Goal: Information Seeking & Learning: Learn about a topic

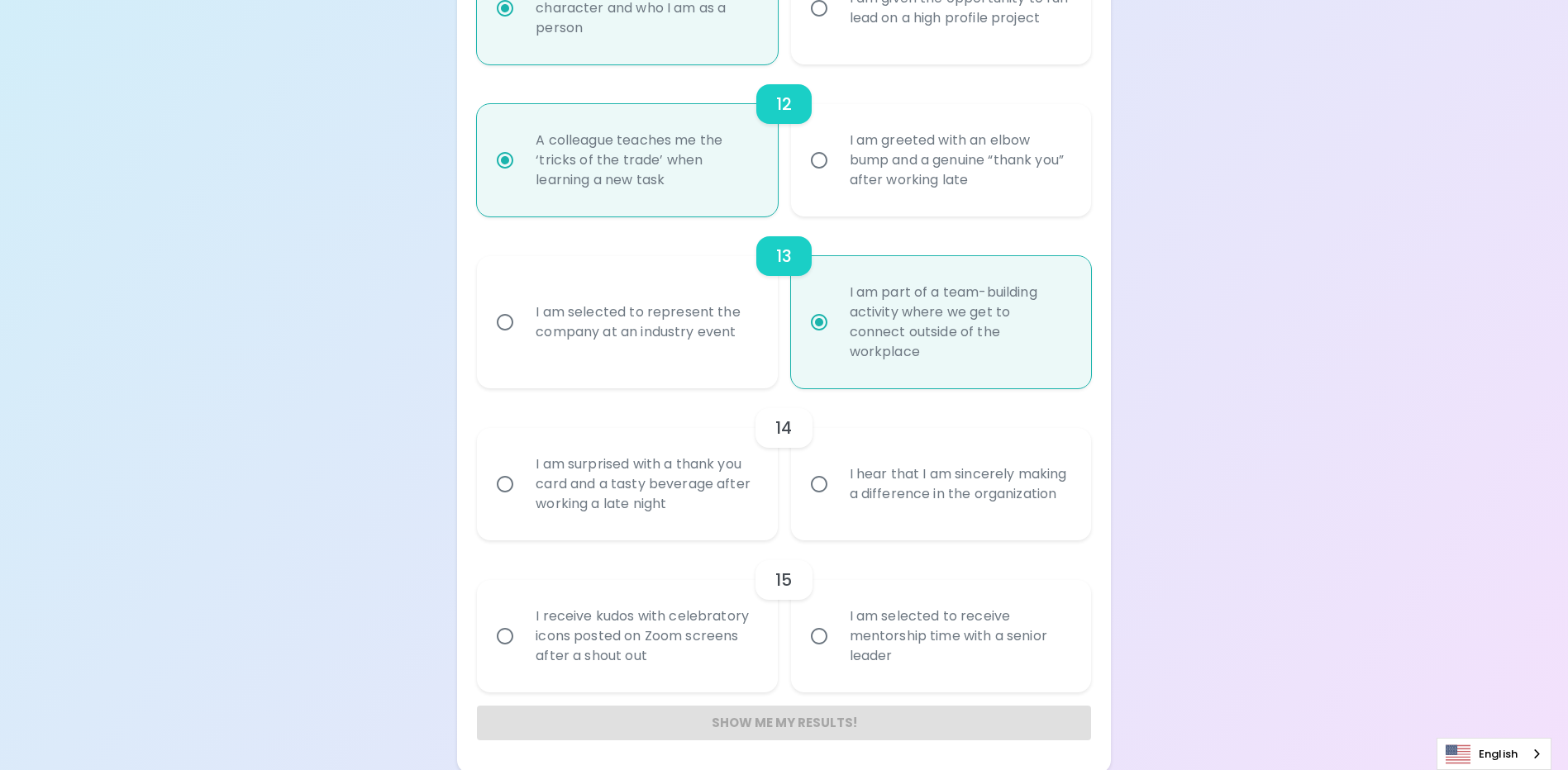
scroll to position [2007, 0]
click at [504, 481] on input "I am surprised with a thank you card and a tasty beverage after working a late …" at bounding box center [505, 480] width 35 height 35
radio input "false"
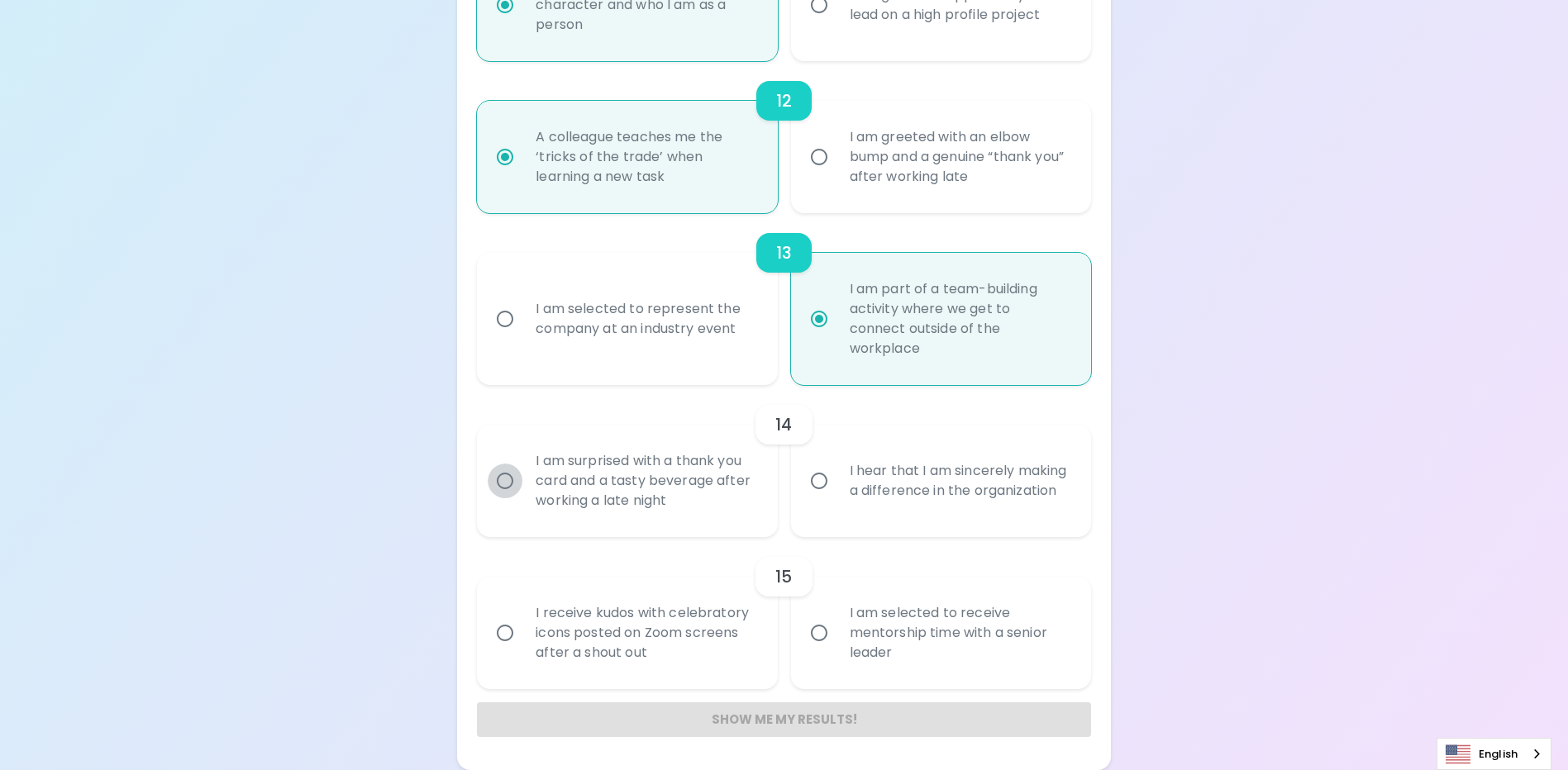
radio input "false"
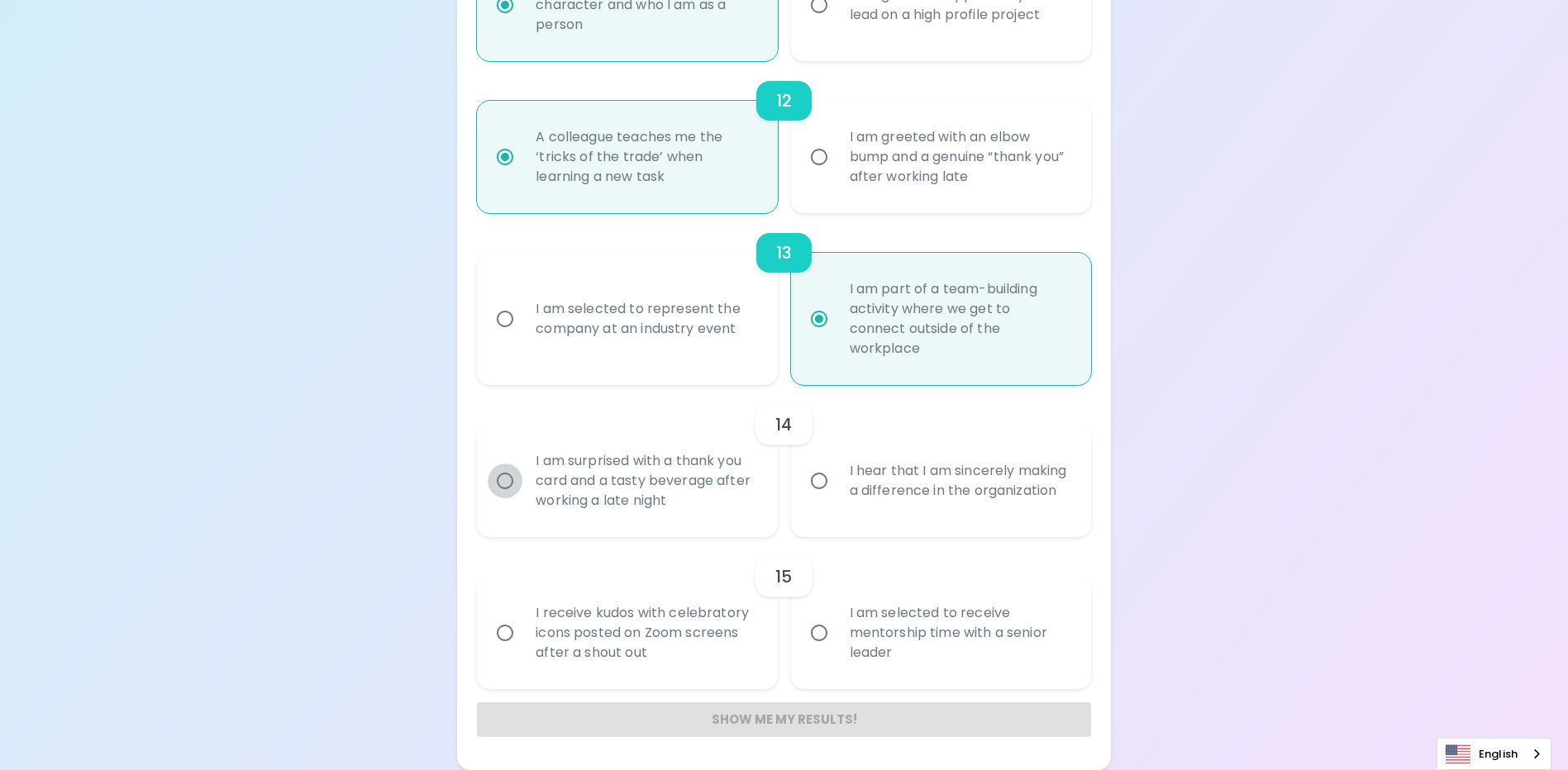
radio input "false"
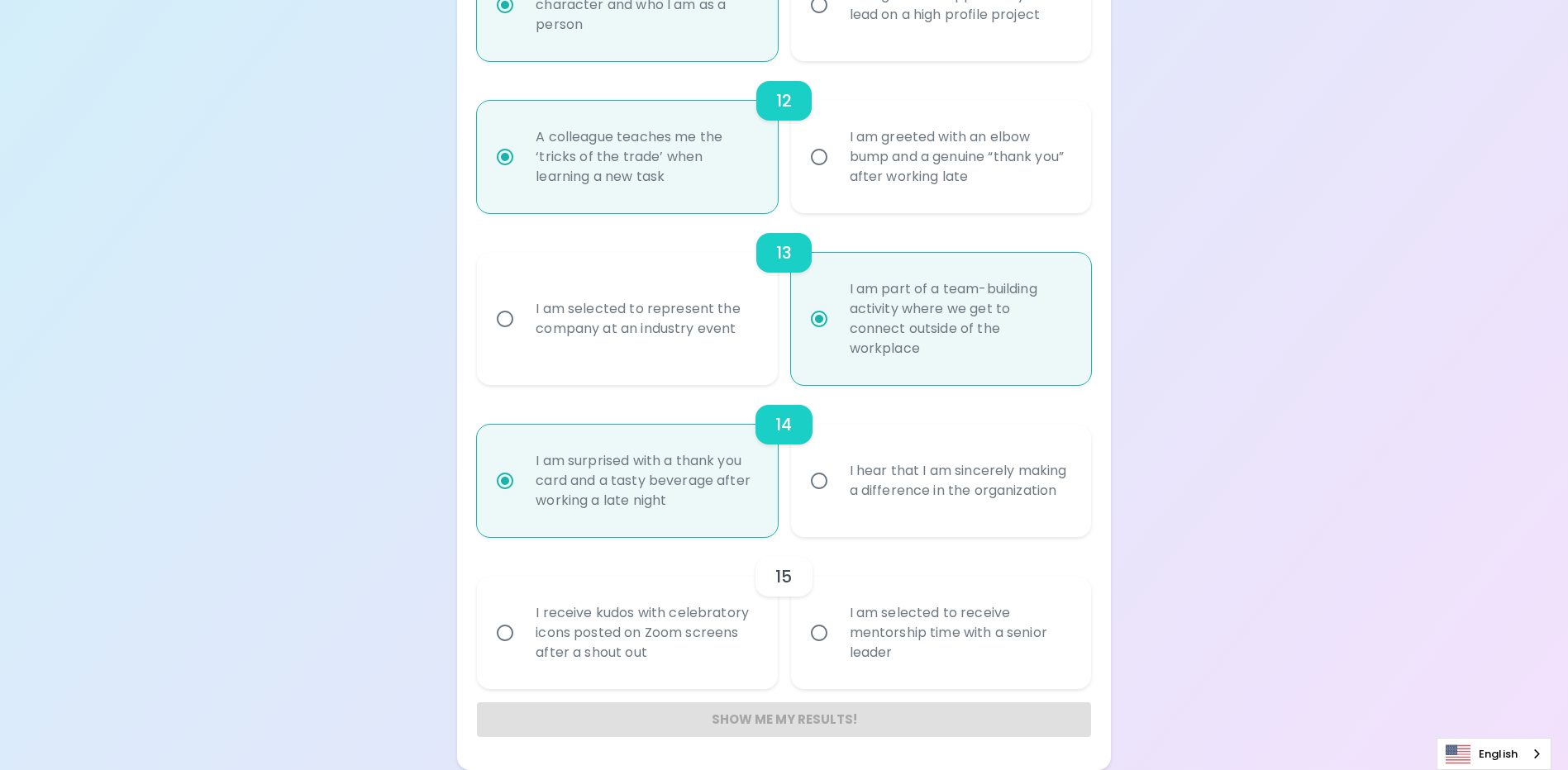
radio input "true"
click at [507, 635] on input "I receive kudos with celebratory icons posted on Zoom screens after a shout out" at bounding box center [505, 633] width 35 height 35
radio input "false"
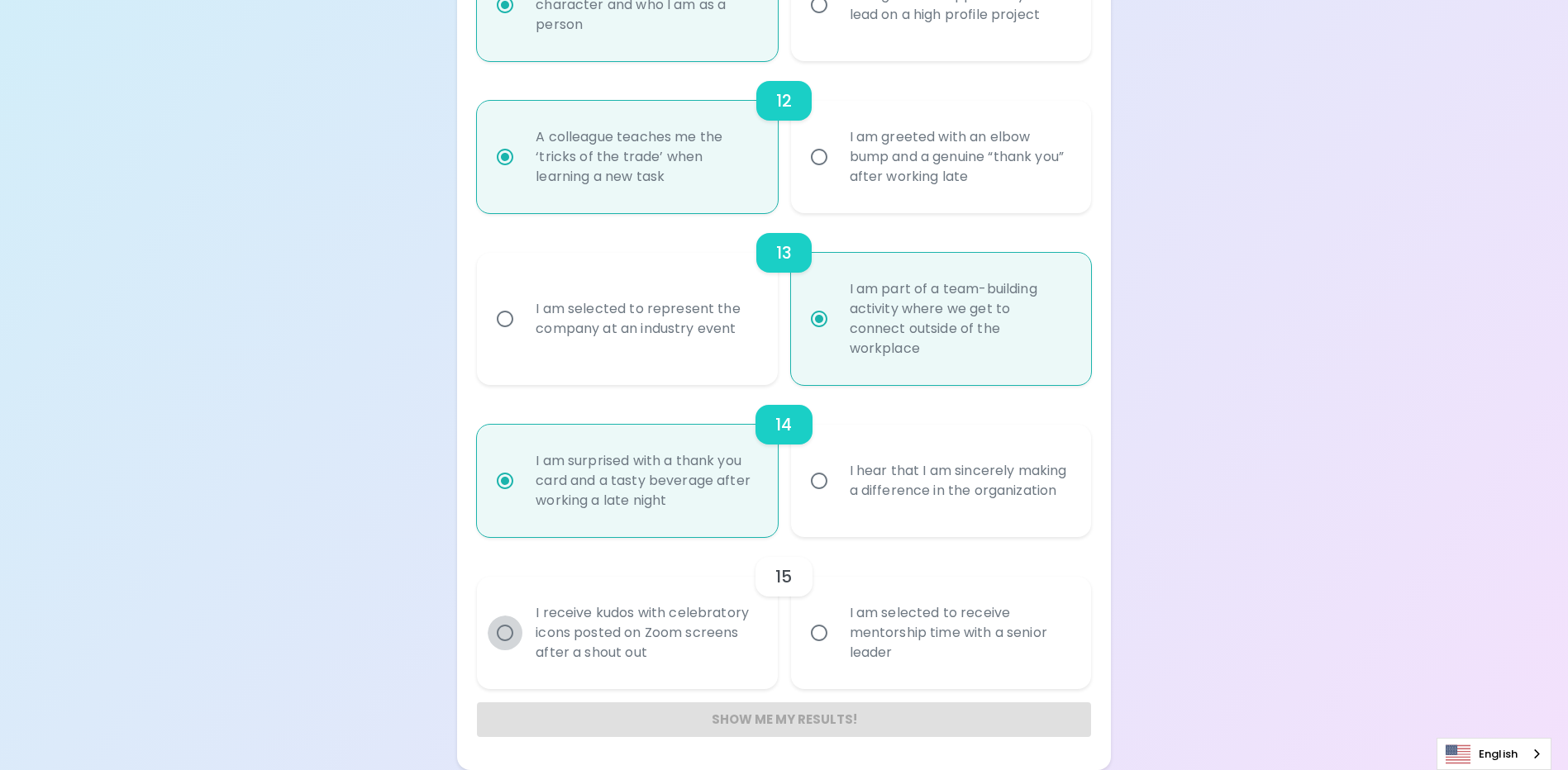
radio input "false"
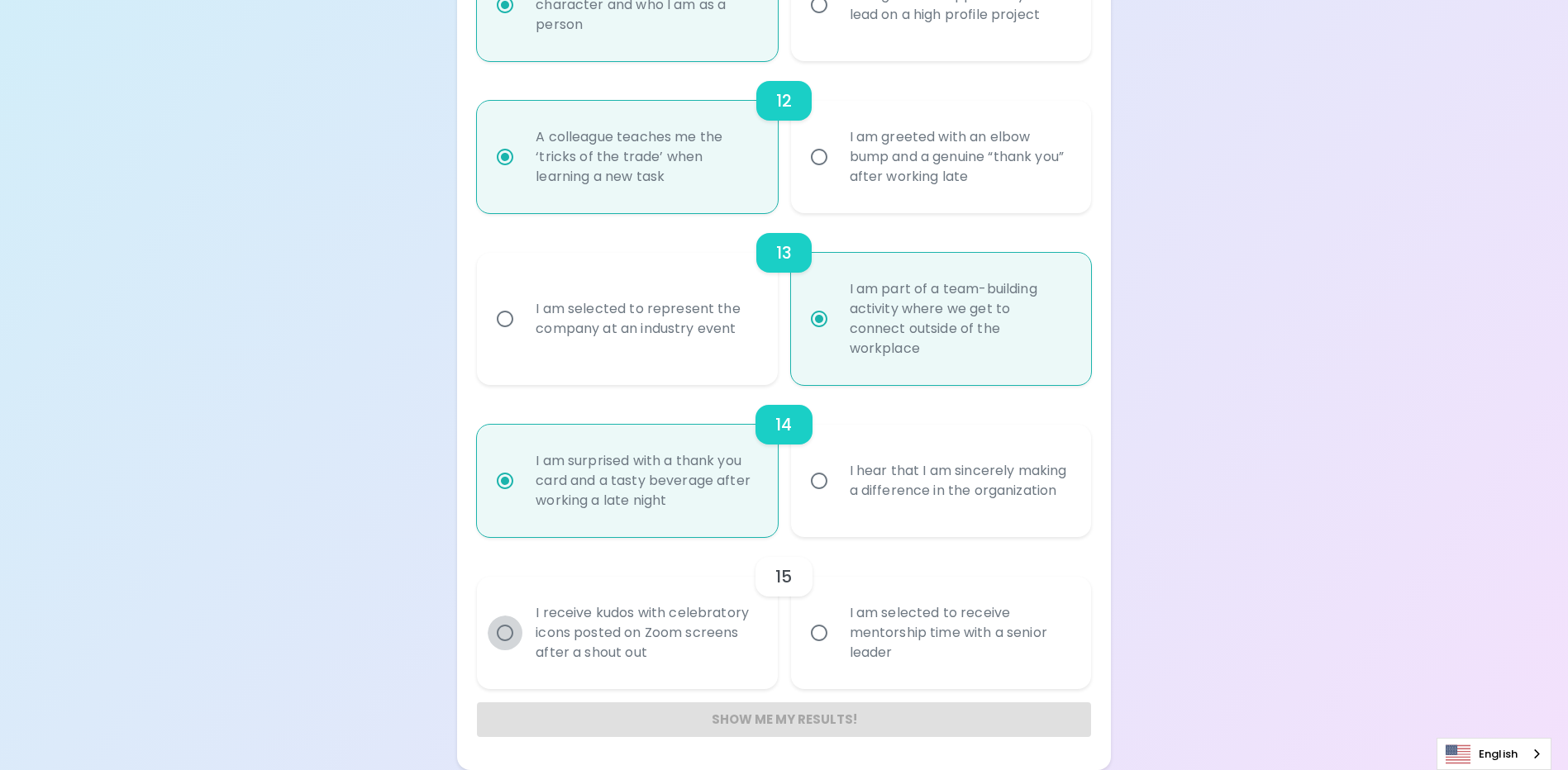
radio input "false"
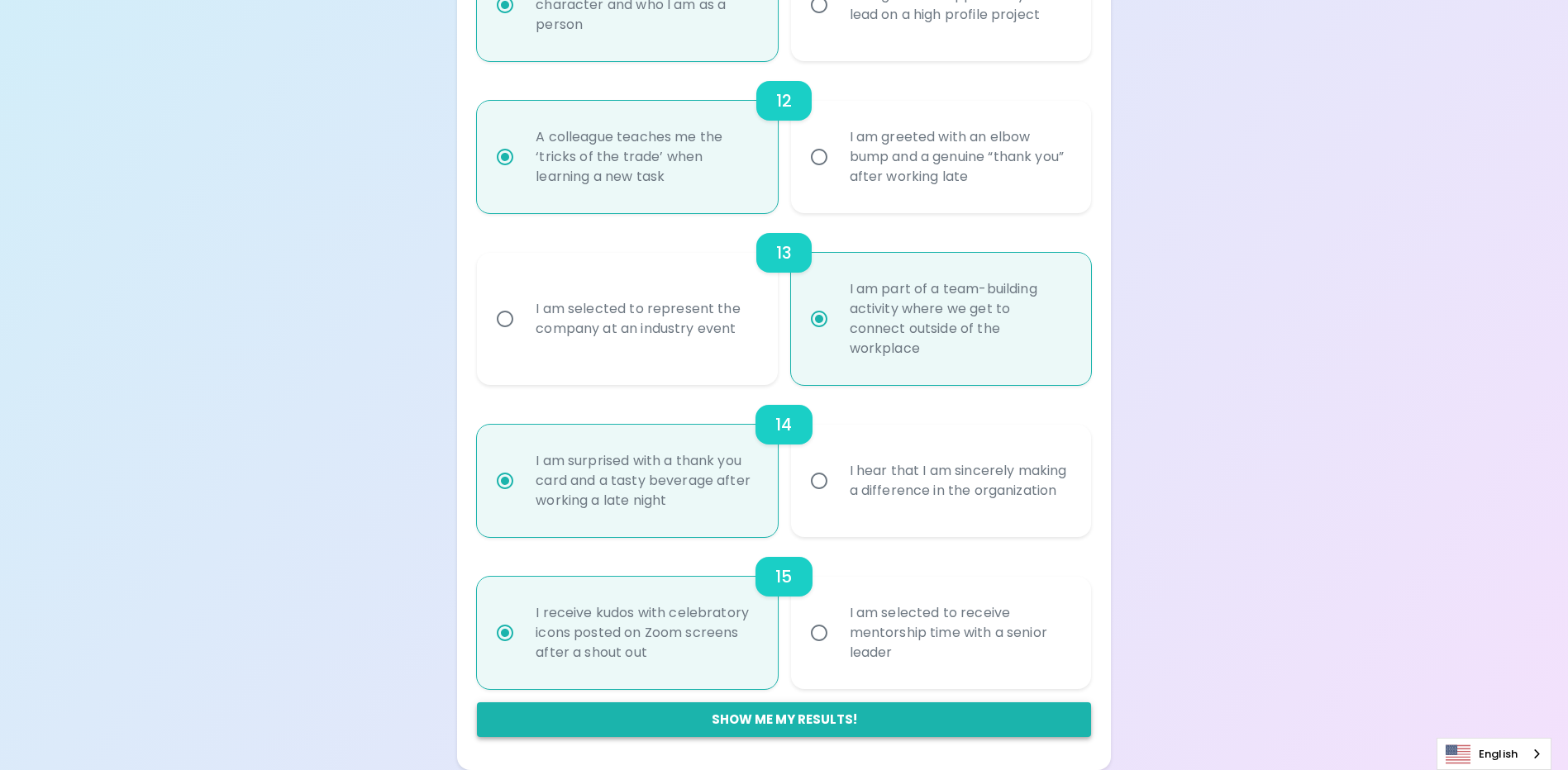
radio input "true"
click at [797, 721] on button "Show me my results!" at bounding box center [783, 720] width 613 height 35
radio input "false"
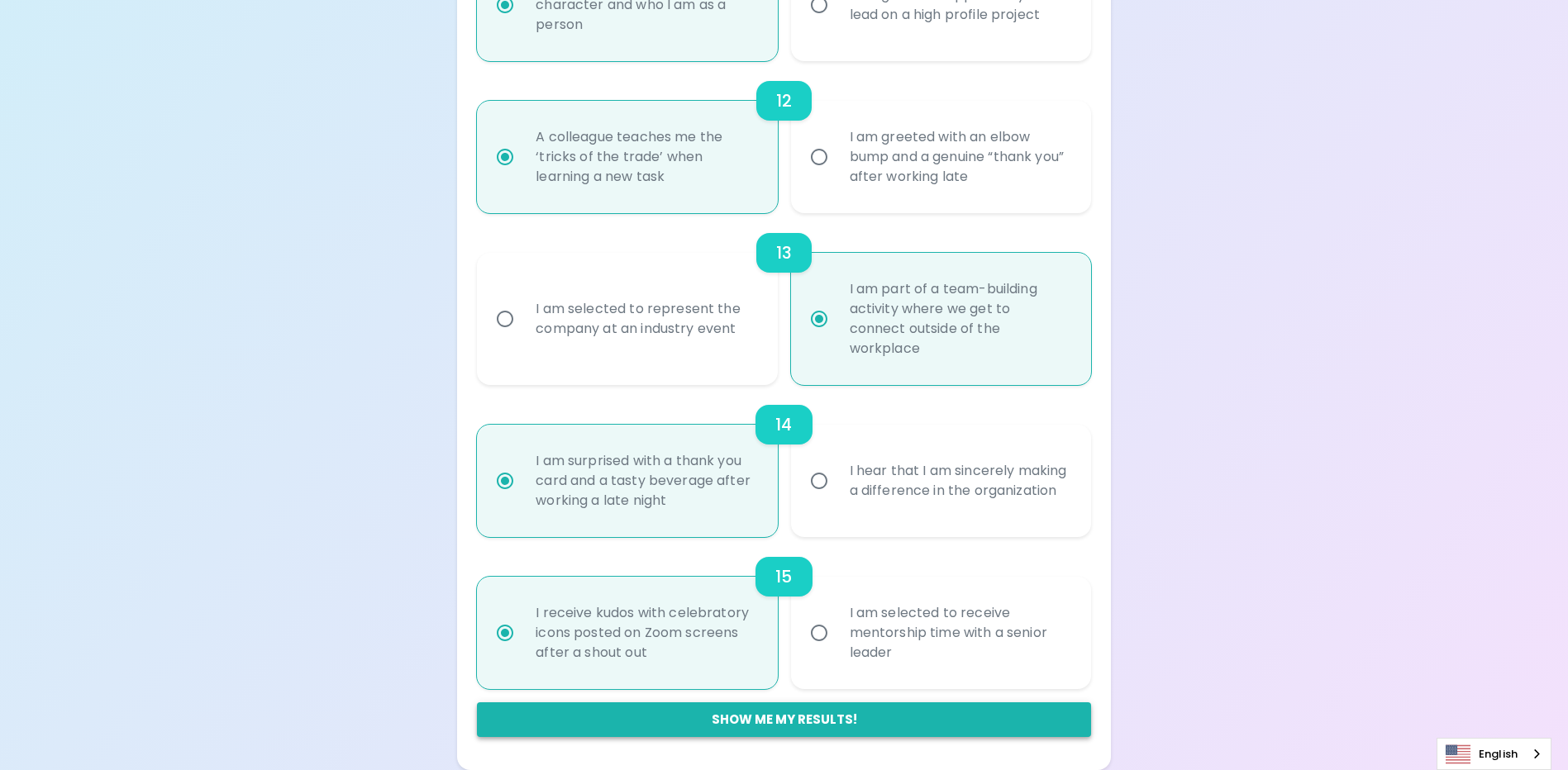
radio input "false"
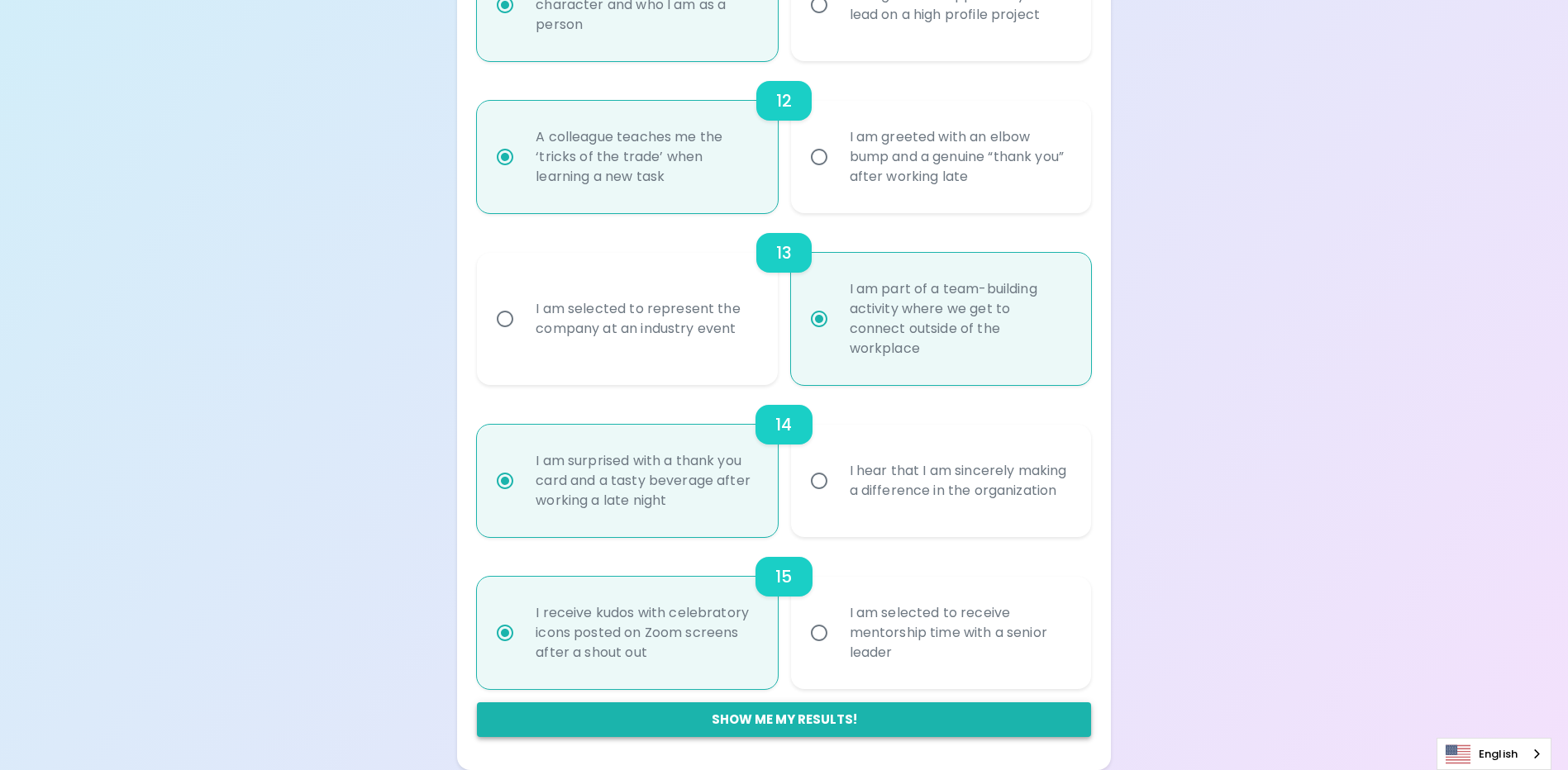
radio input "false"
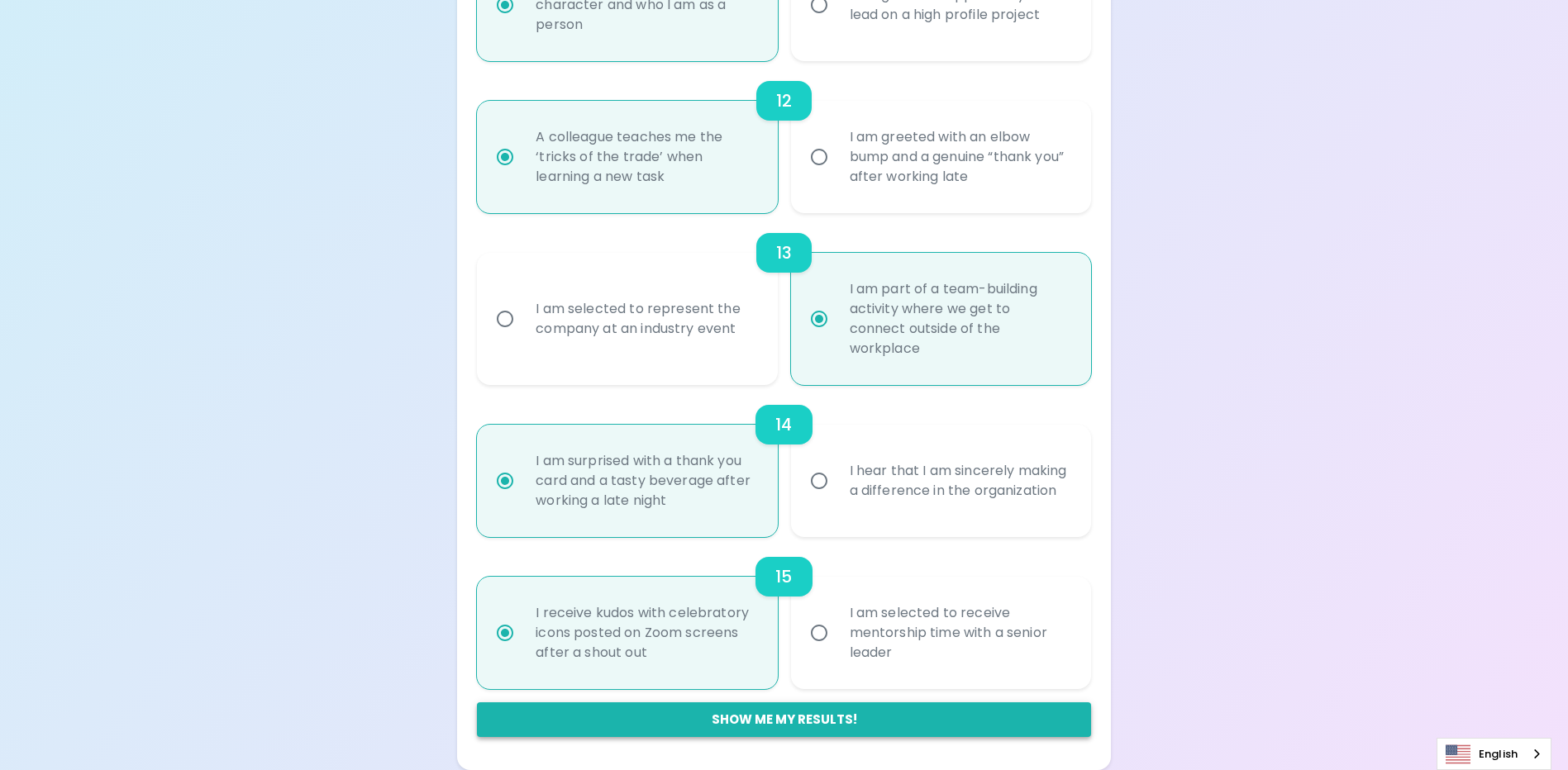
radio input "false"
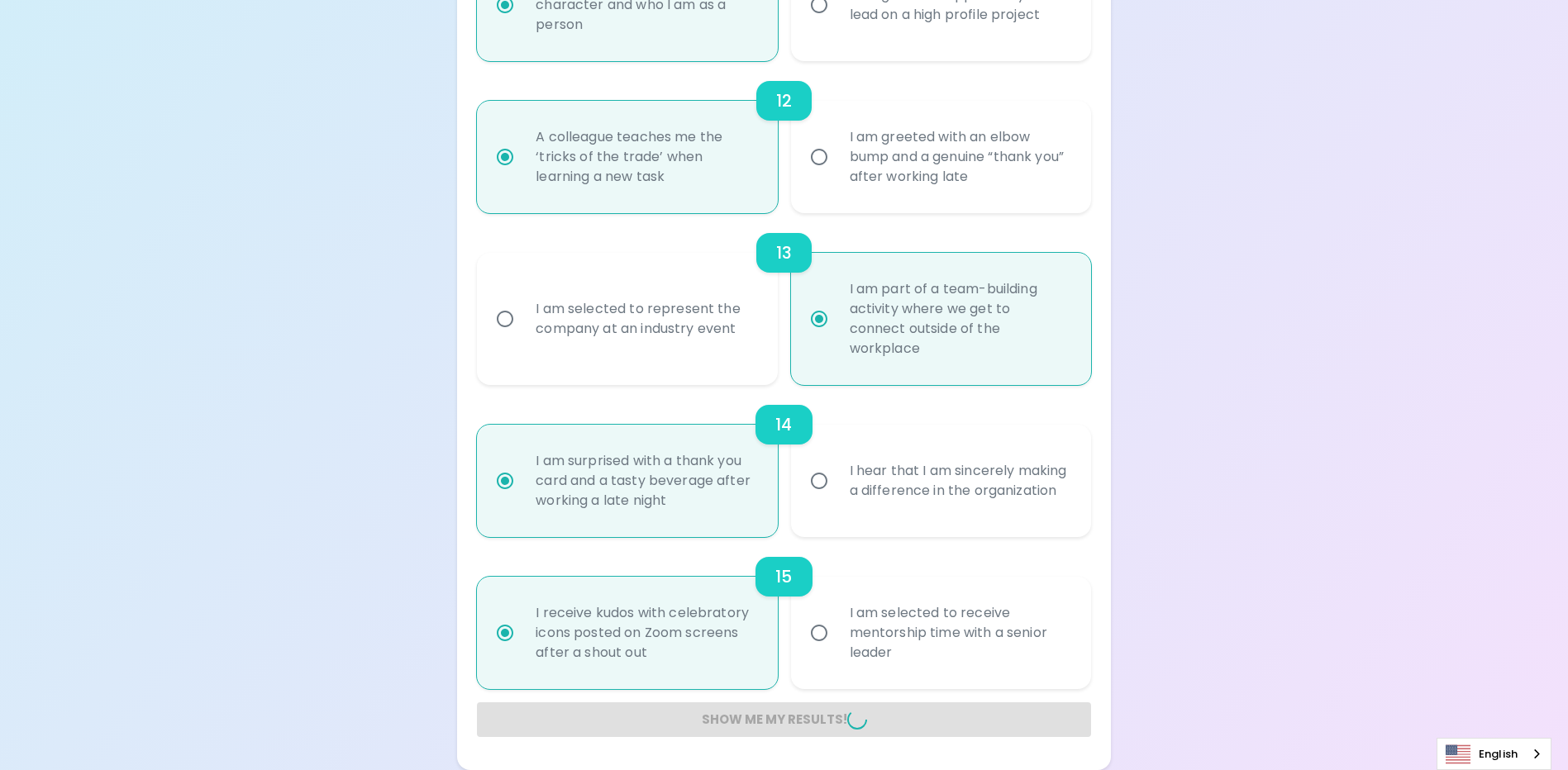
radio input "false"
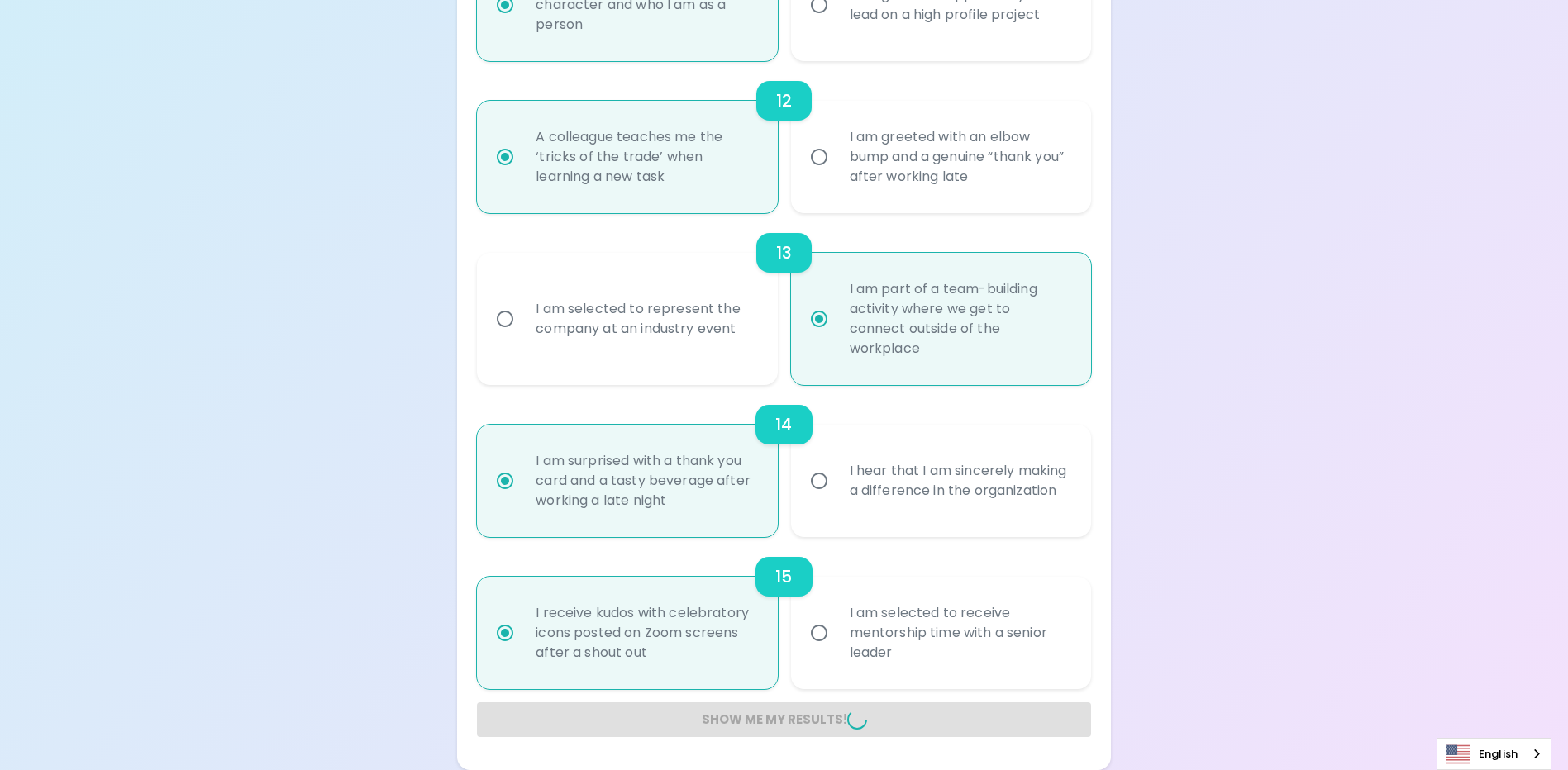
radio input "false"
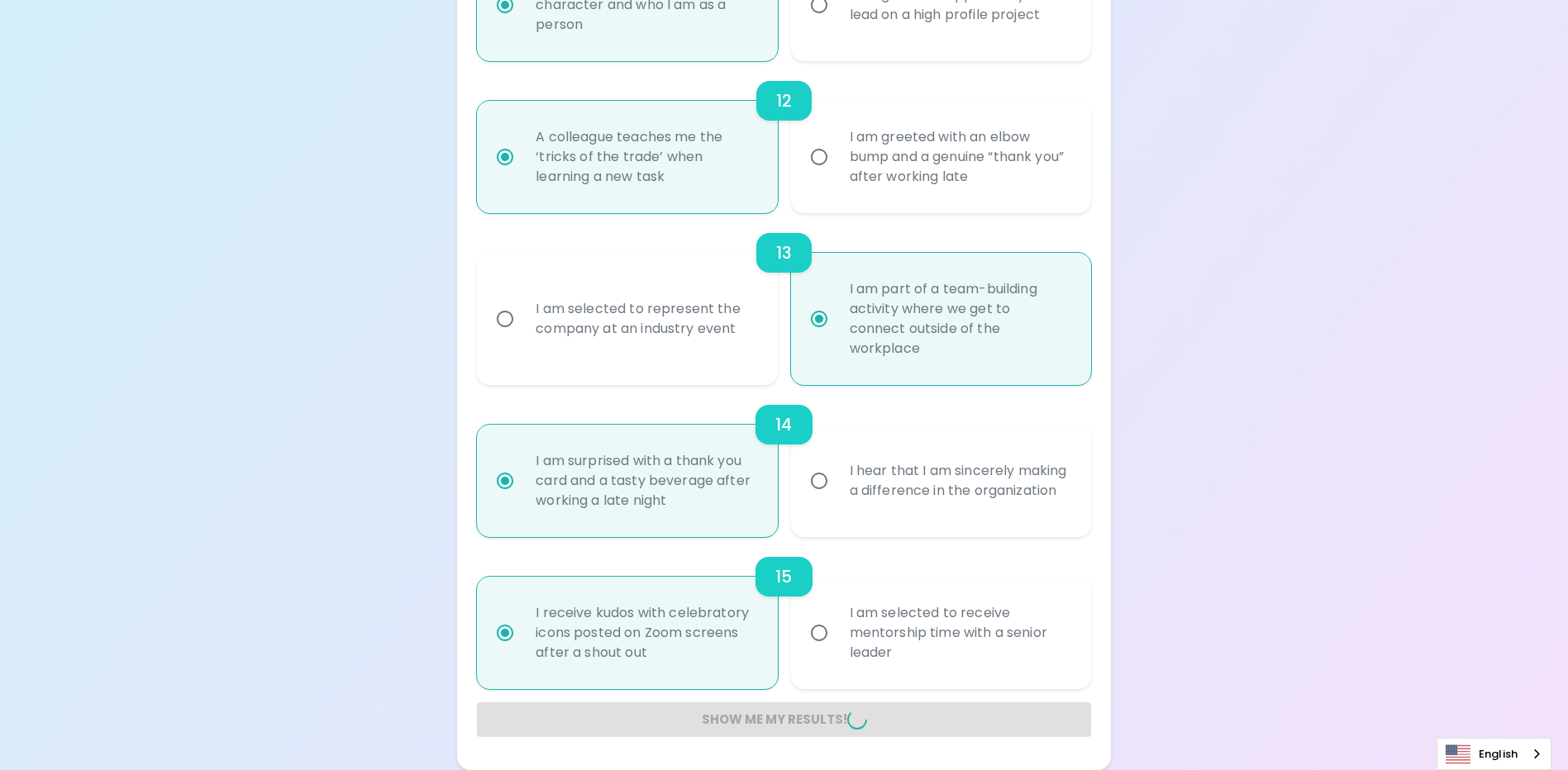
radio input "false"
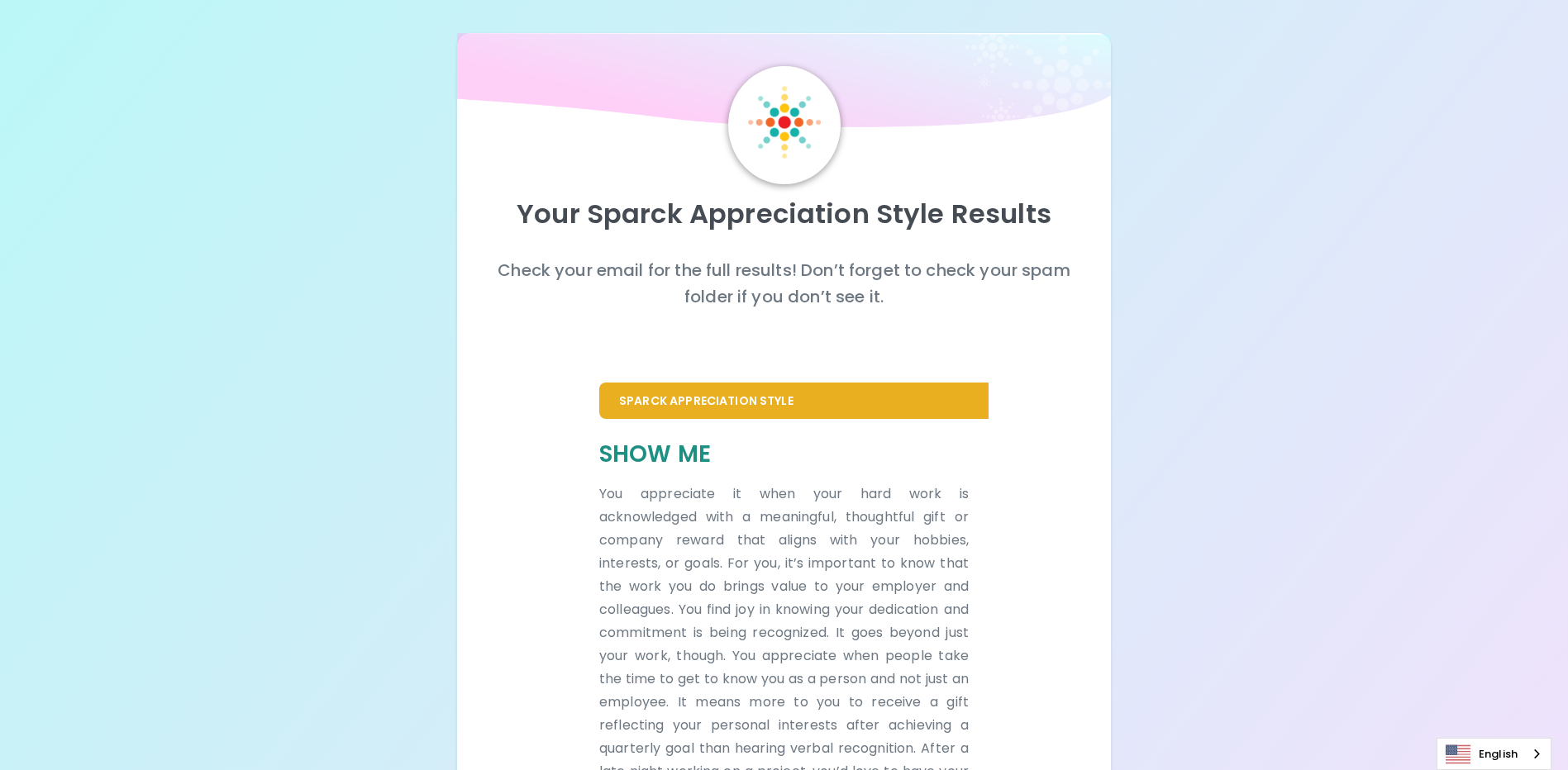
scroll to position [225, 0]
